Goal: Task Accomplishment & Management: Use online tool/utility

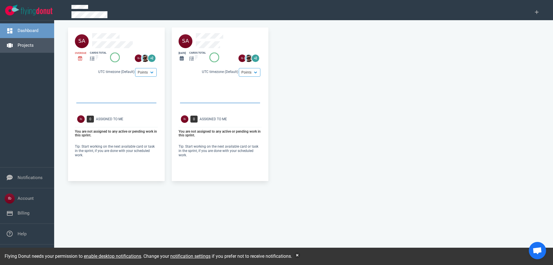
click at [19, 46] on link "Projects" at bounding box center [26, 45] width 16 height 5
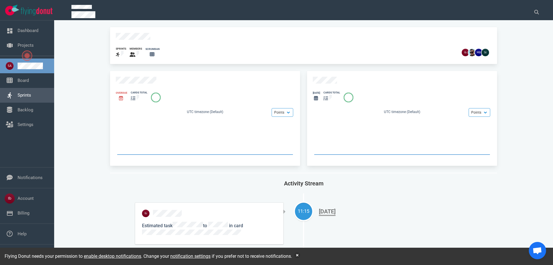
click at [27, 96] on link "Sprints" at bounding box center [25, 94] width 14 height 5
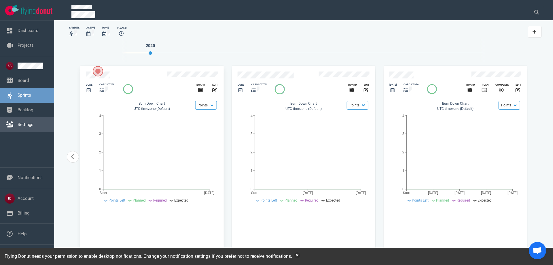
click at [29, 122] on link "Settings" at bounding box center [26, 124] width 16 height 5
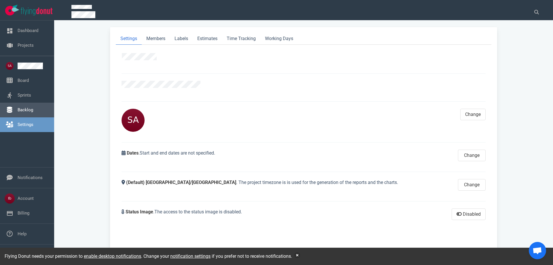
click at [24, 111] on link "Backlog" at bounding box center [26, 109] width 16 height 5
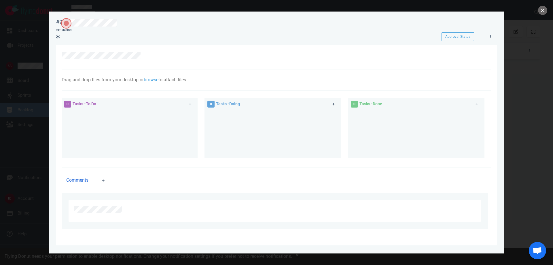
click at [37, 71] on div at bounding box center [276, 132] width 553 height 265
click at [540, 9] on button "close" at bounding box center [542, 10] width 9 height 9
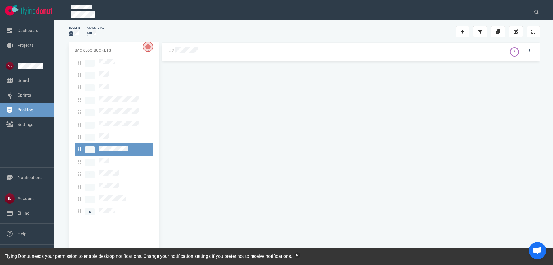
click at [182, 49] on div "#2 2" at bounding box center [350, 147] width 379 height 211
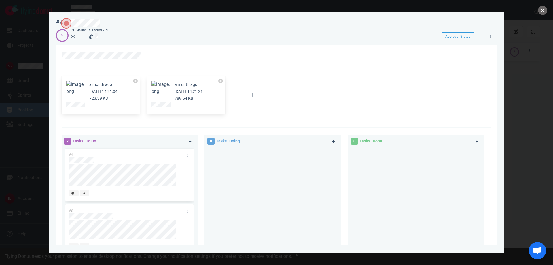
click at [80, 90] on button "Zoom image" at bounding box center [75, 88] width 18 height 14
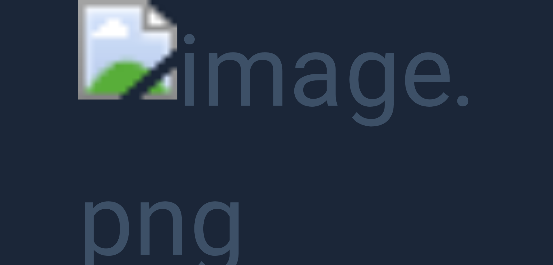
click at [126, 125] on button "Unzoom image" at bounding box center [276, 132] width 553 height 265
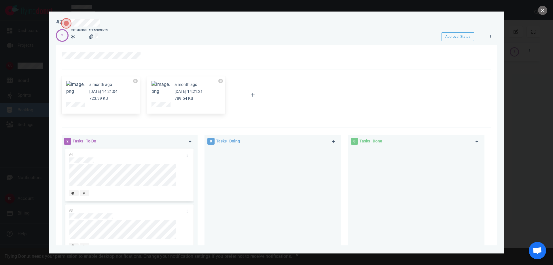
click at [76, 90] on button "Zoom image" at bounding box center [75, 88] width 18 height 14
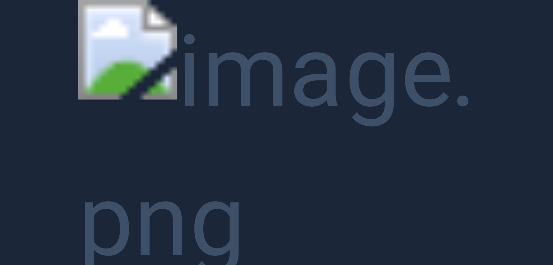
click at [21, 59] on button "Unzoom image" at bounding box center [276, 132] width 553 height 265
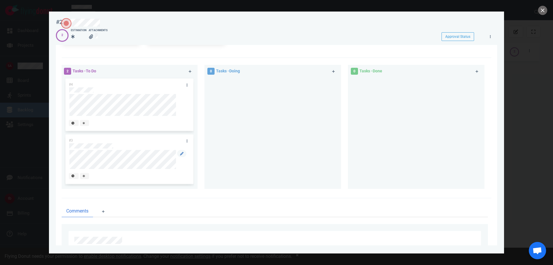
scroll to position [86, 0]
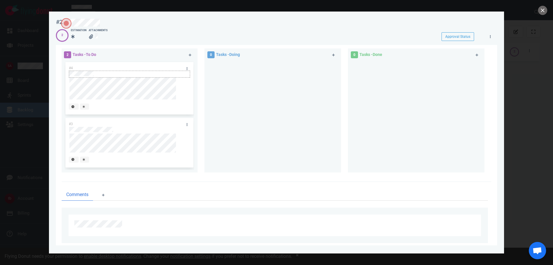
click at [84, 77] on div at bounding box center [129, 76] width 120 height 1
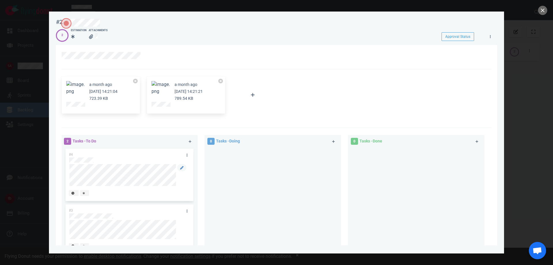
click at [79, 186] on div at bounding box center [129, 176] width 121 height 25
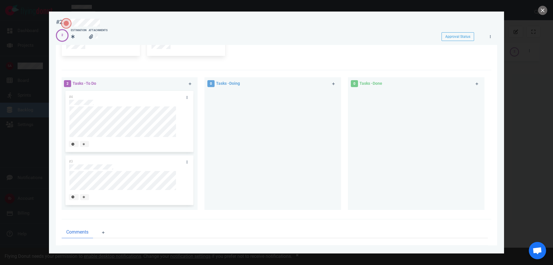
scroll to position [29, 0]
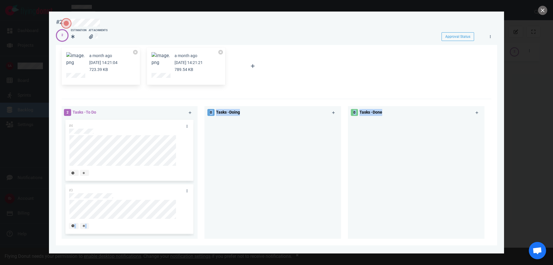
click at [390, 172] on div "2 Tasks - To Do #4 #3 0 Tasks - Doing 0 Tasks - Done" at bounding box center [274, 173] width 433 height 141
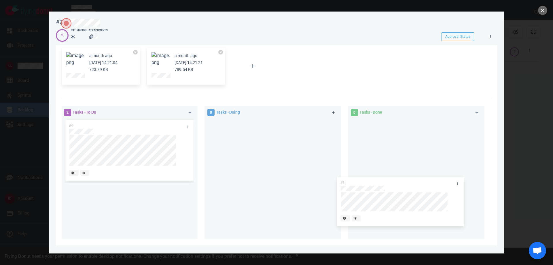
drag, startPoint x: 139, startPoint y: 189, endPoint x: 402, endPoint y: 142, distance: 266.6
click at [402, 142] on div "2 Tasks - To Do #4 #3 #3 0 Tasks - Doing 0 Tasks - Done" at bounding box center [274, 173] width 433 height 141
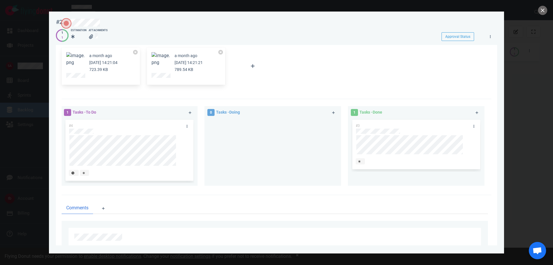
click at [161, 56] on button "Zoom image" at bounding box center [161, 59] width 18 height 14
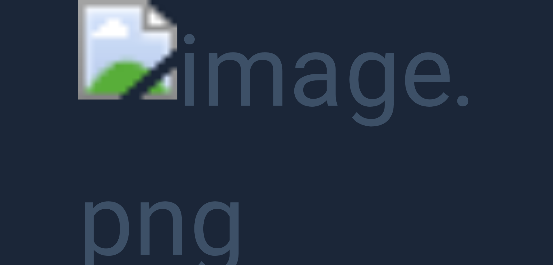
click at [42, 80] on button "Unzoom image" at bounding box center [276, 132] width 553 height 265
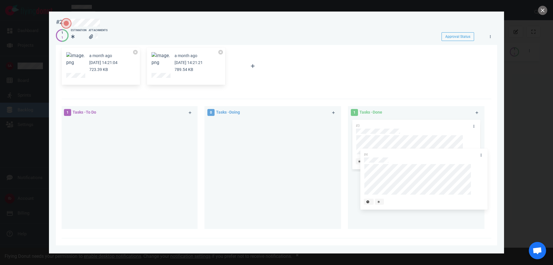
drag, startPoint x: 96, startPoint y: 128, endPoint x: 392, endPoint y: 163, distance: 298.3
click at [392, 163] on div "1 Tasks - To Do #4 #4 0 Tasks - Doing 1 Tasks - Done #3" at bounding box center [274, 169] width 433 height 132
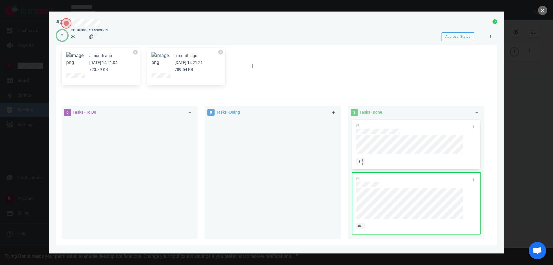
click at [359, 163] on div at bounding box center [360, 161] width 4 height 5
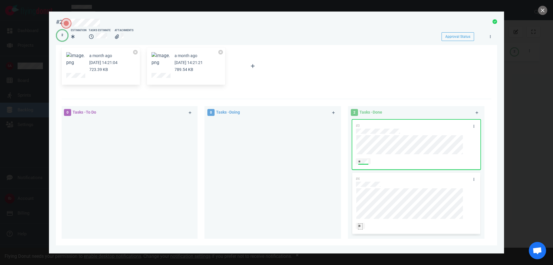
click at [360, 224] on div at bounding box center [360, 226] width 4 height 5
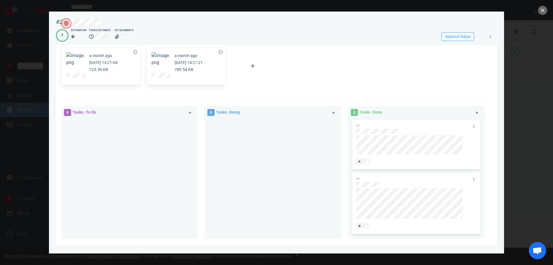
click at [294, 164] on div at bounding box center [273, 176] width 130 height 116
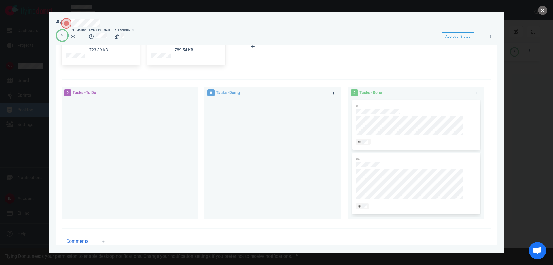
scroll to position [0, 0]
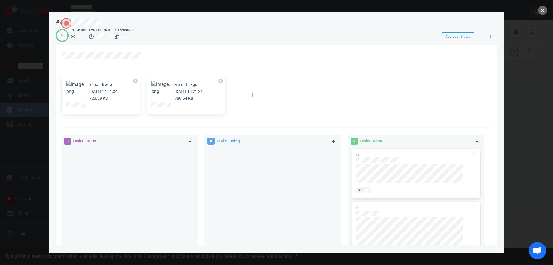
click at [543, 10] on button "close" at bounding box center [542, 10] width 9 height 9
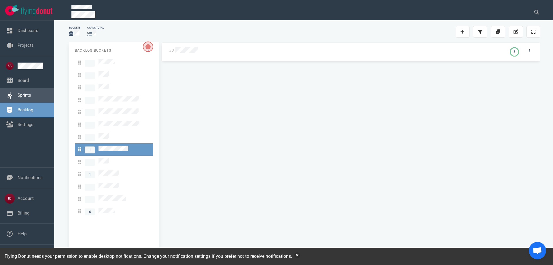
click at [30, 92] on link "Sprints" at bounding box center [25, 94] width 14 height 5
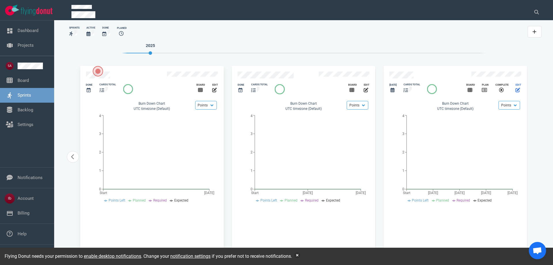
click at [517, 88] on icon "slide 5 of 5" at bounding box center [518, 90] width 5 height 5
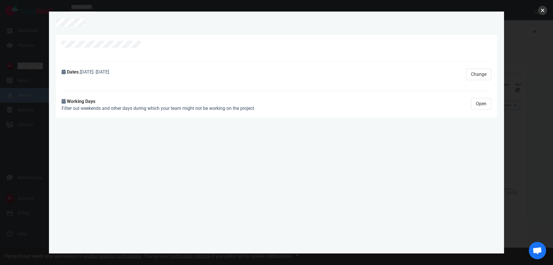
click at [545, 12] on button "close" at bounding box center [542, 10] width 9 height 9
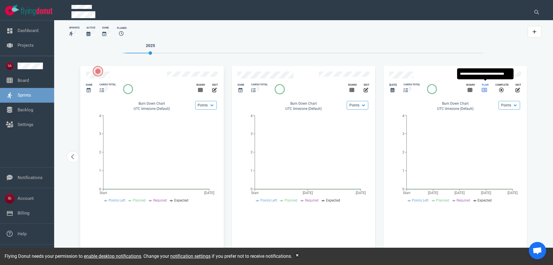
click at [484, 88] on icon "slide 5 of 5" at bounding box center [484, 90] width 5 height 5
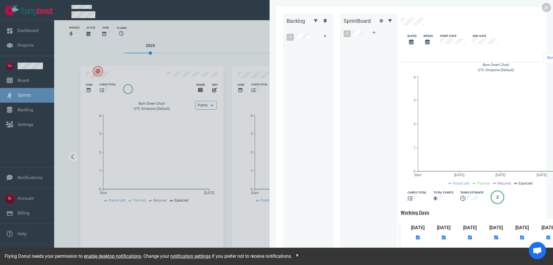
click at [283, 43] on div "0" at bounding box center [300, 36] width 34 height 15
click at [317, 42] on div at bounding box center [325, 36] width 16 height 15
click at [324, 38] on icon at bounding box center [325, 35] width 3 height 3
click at [287, 44] on div at bounding box center [308, 44] width 43 height 0
click at [547, 10] on link at bounding box center [546, 7] width 9 height 9
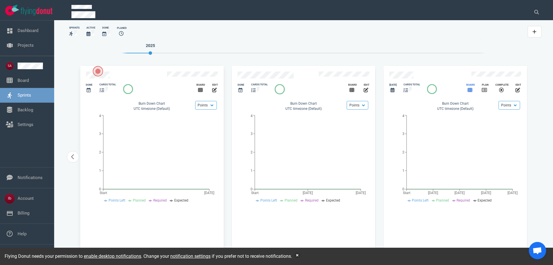
click at [471, 87] on span "slide 5 of 5" at bounding box center [470, 89] width 5 height 5
click at [514, 85] on div "edit" at bounding box center [518, 89] width 13 height 18
click at [516, 88] on icon "slide 5 of 5" at bounding box center [518, 90] width 5 height 5
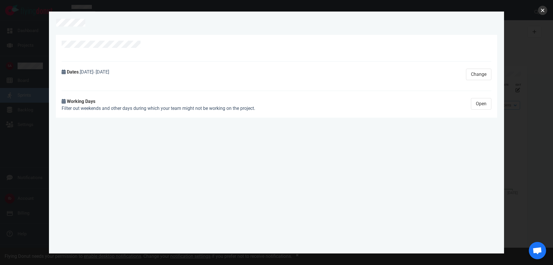
click at [545, 7] on button "close" at bounding box center [542, 10] width 9 height 9
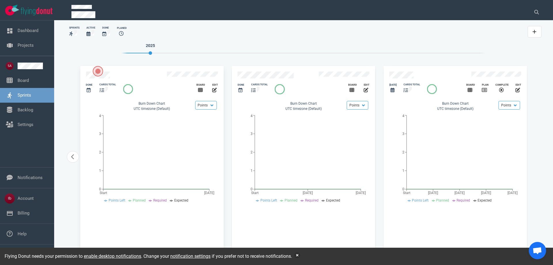
click at [433, 89] on icon "slide 5 of 5" at bounding box center [432, 89] width 9 height 9
click at [416, 86] on div "slide 5 of 5" at bounding box center [412, 89] width 17 height 7
click at [404, 88] on div "cards total" at bounding box center [412, 88] width 24 height 18
click at [383, 89] on div "[DATE] cards total Board Plan Complete edit Points Hours Burn Down Chart UTC ti…" at bounding box center [455, 156] width 145 height 183
click at [394, 88] on icon "slide 5 of 5" at bounding box center [392, 90] width 4 height 5
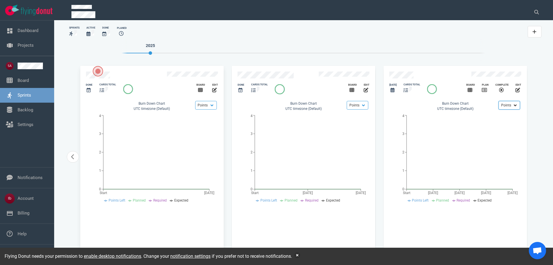
click at [507, 103] on select "Points Hours" at bounding box center [510, 105] width 22 height 9
click at [519, 88] on icon "slide 5 of 5" at bounding box center [518, 90] width 5 height 5
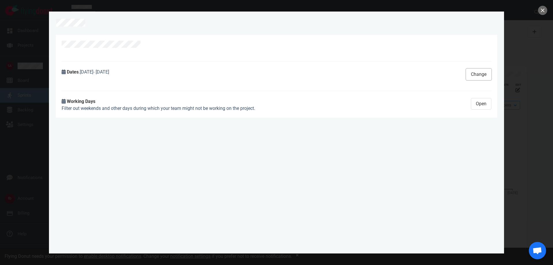
click at [472, 71] on button "Change" at bounding box center [478, 75] width 25 height 12
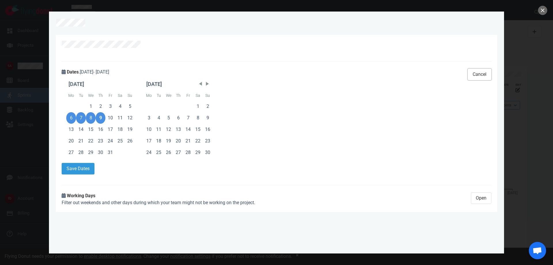
click at [472, 71] on button "Cancel" at bounding box center [480, 75] width 24 height 12
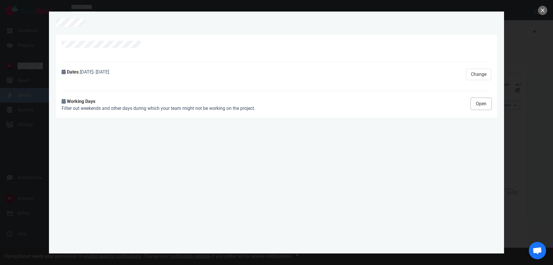
click at [481, 101] on button "Open" at bounding box center [481, 104] width 20 height 12
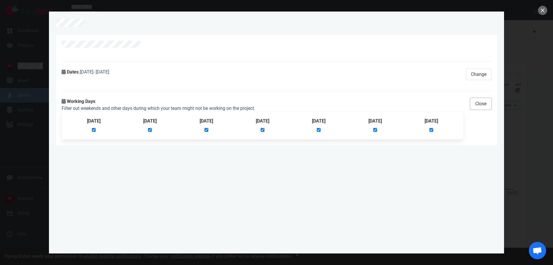
click at [481, 101] on button "Close" at bounding box center [480, 104] width 21 height 12
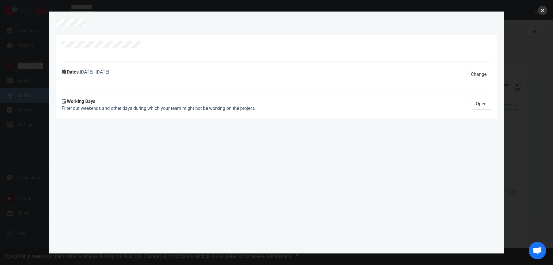
click at [544, 11] on button "close" at bounding box center [542, 10] width 9 height 9
